Goal: Navigation & Orientation: Find specific page/section

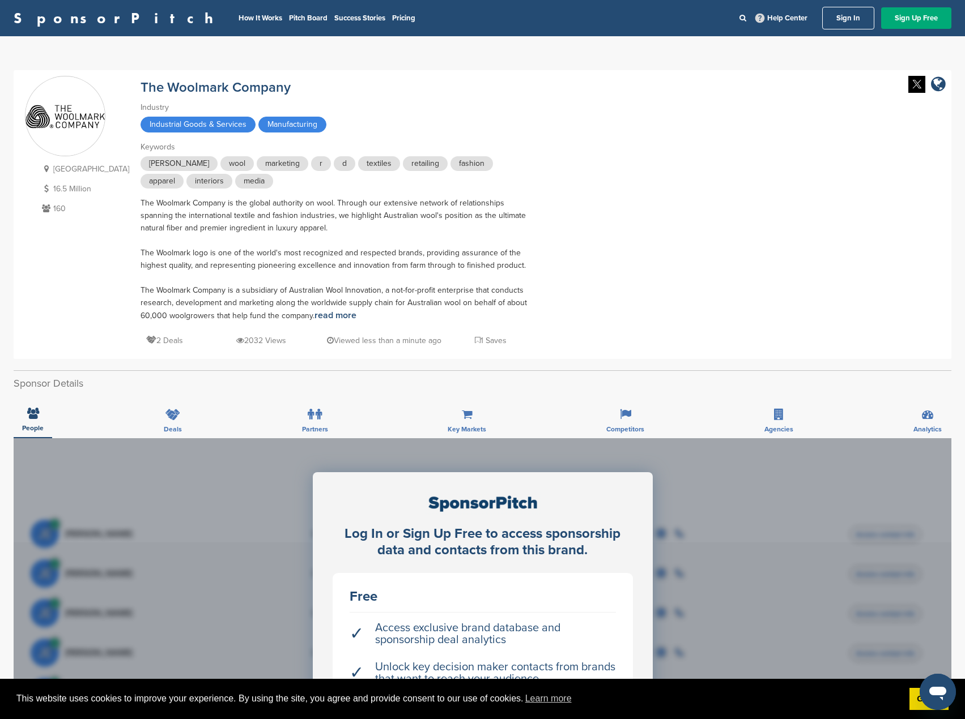
click at [146, 338] on icon at bounding box center [151, 340] width 10 height 8
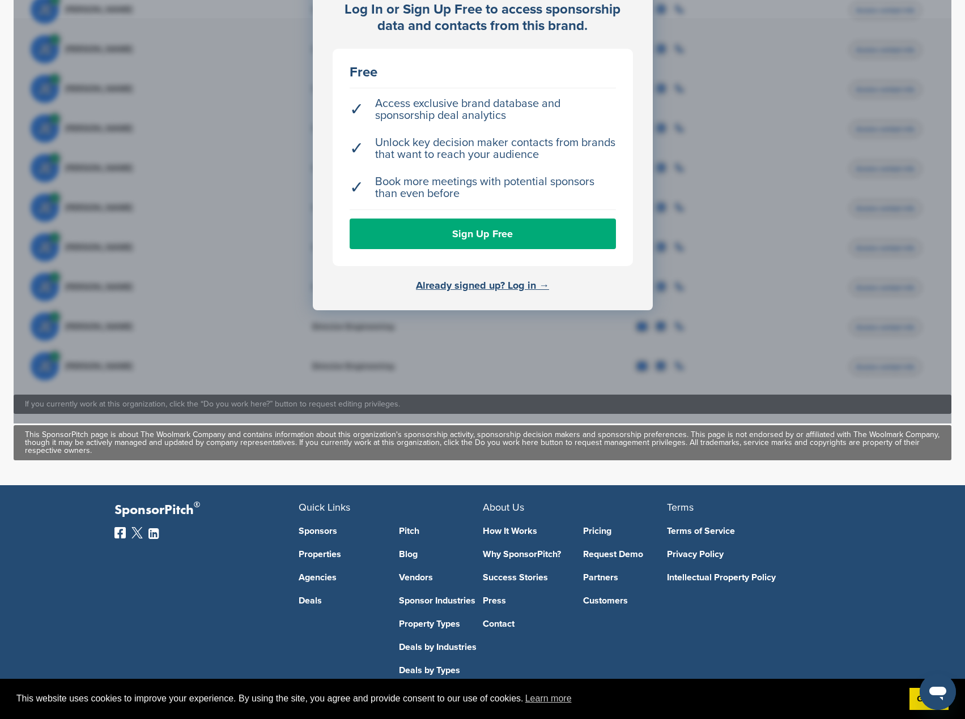
scroll to position [551, 0]
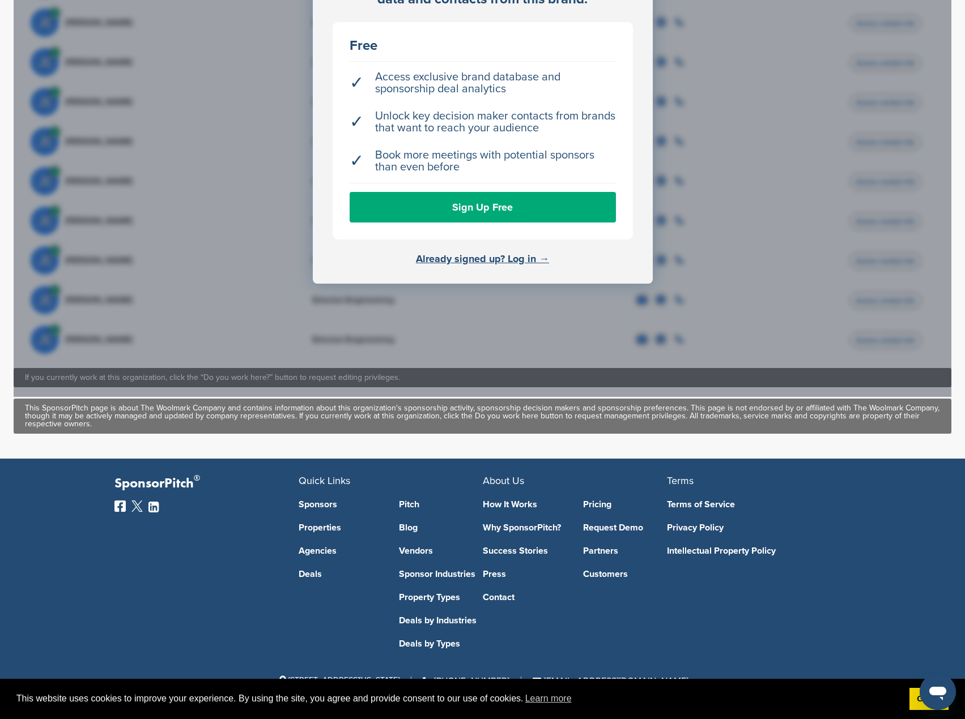
click at [321, 503] on link "Sponsors" at bounding box center [340, 504] width 84 height 9
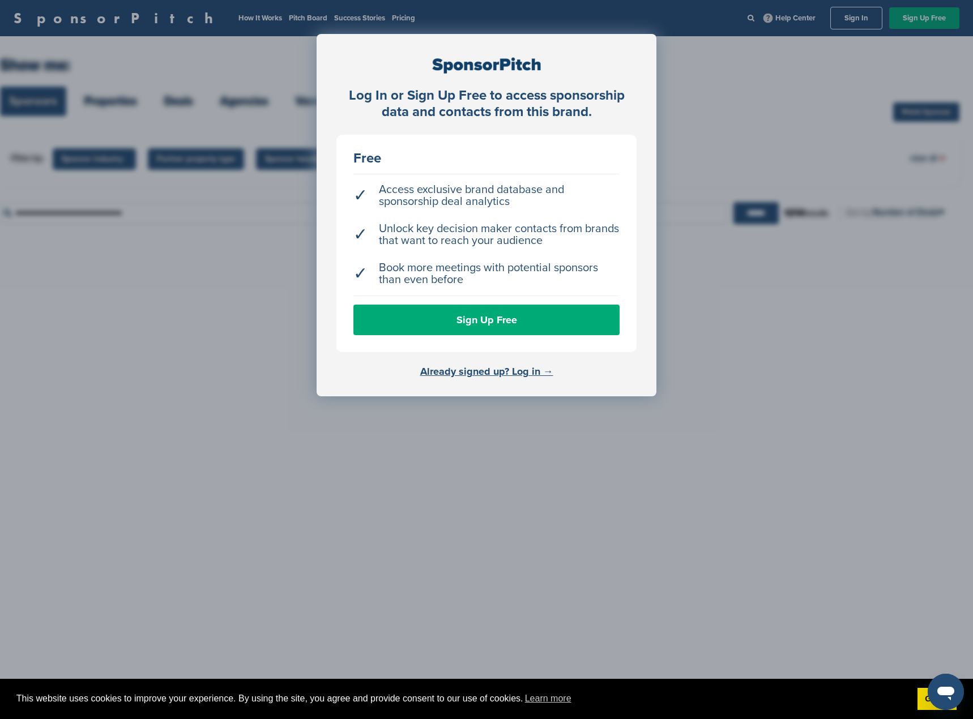
click at [106, 501] on div "Log In or Sign Up Free to access sponsorship data and contacts from this brand.…" at bounding box center [486, 388] width 973 height 776
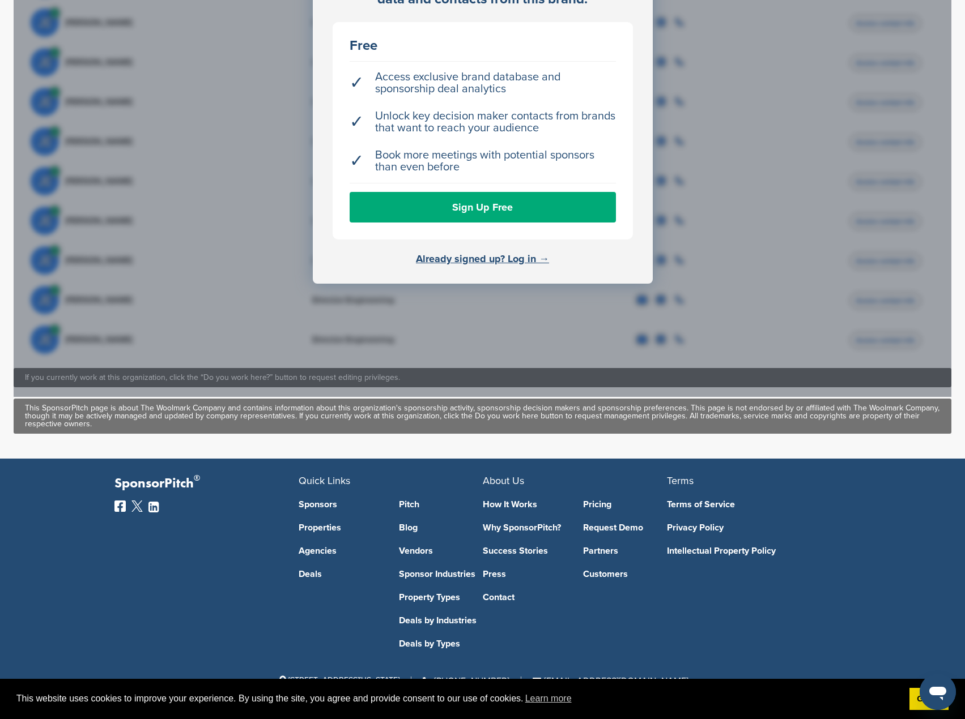
scroll to position [550, 0]
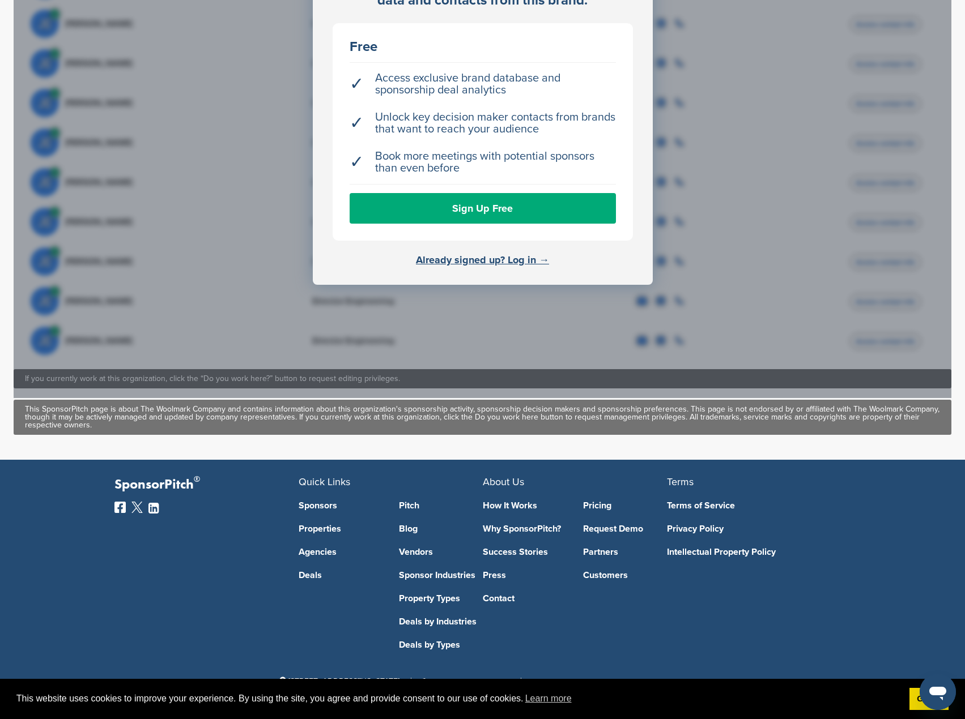
click at [305, 573] on link "Deals" at bounding box center [340, 575] width 84 height 9
